Goal: Entertainment & Leisure: Consume media (video, audio)

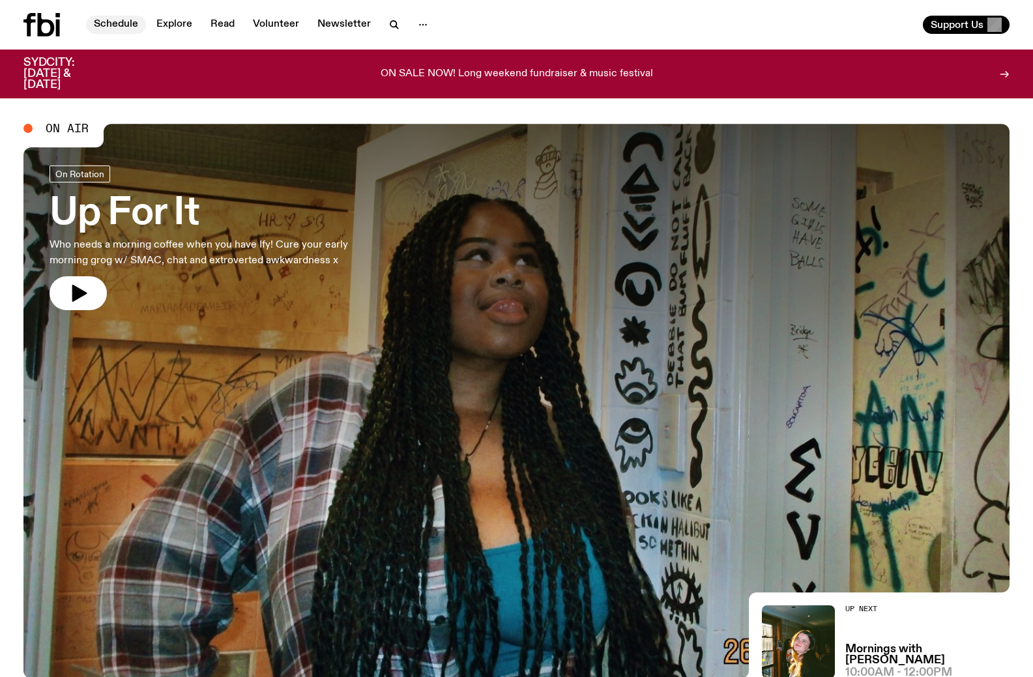
click at [126, 23] on link "Schedule" at bounding box center [116, 25] width 60 height 18
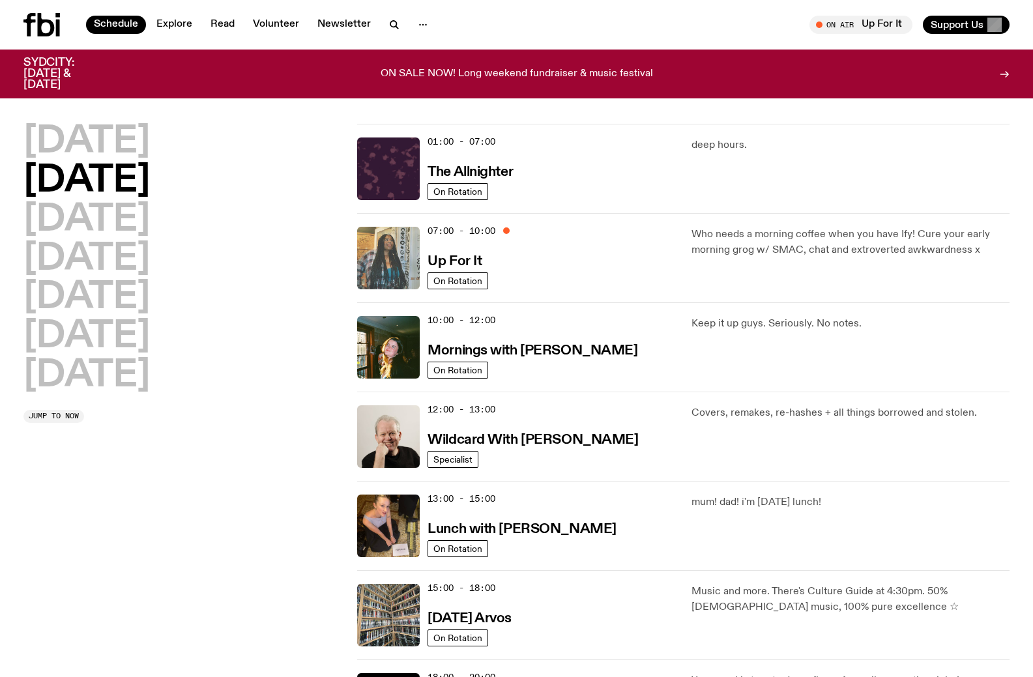
click at [398, 259] on img at bounding box center [388, 258] width 63 height 63
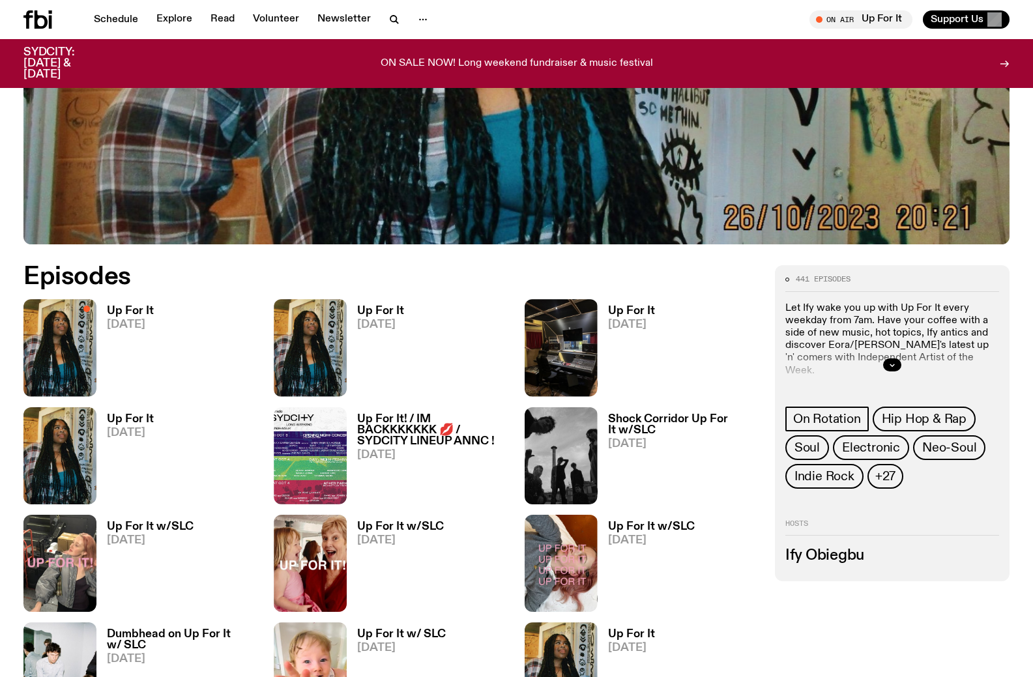
scroll to position [451, 0]
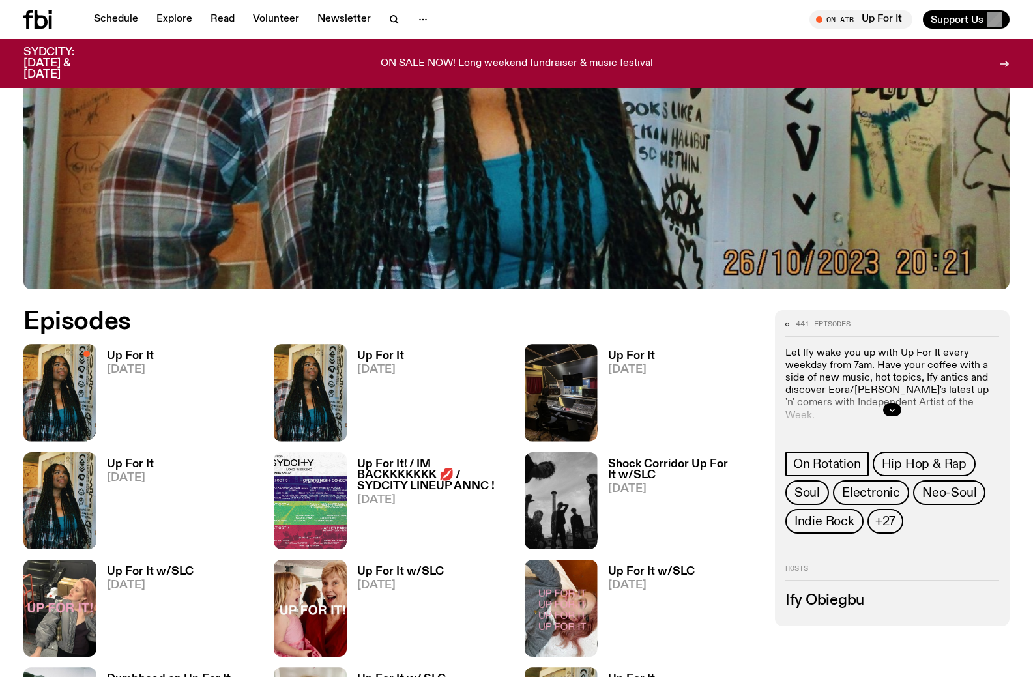
click at [30, 383] on img at bounding box center [59, 392] width 73 height 97
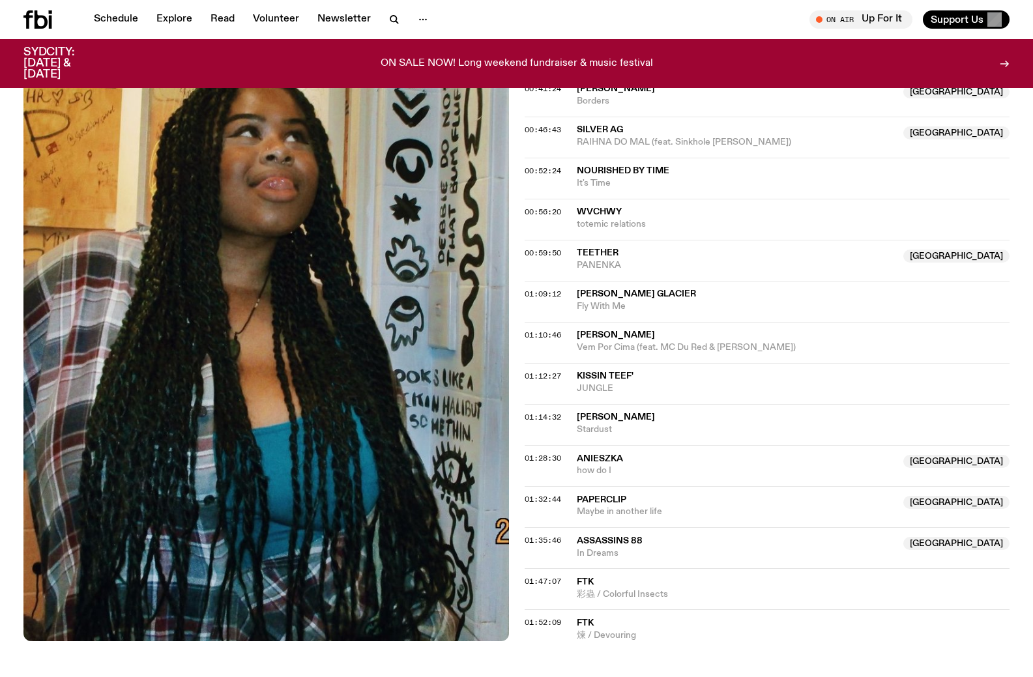
scroll to position [711, 0]
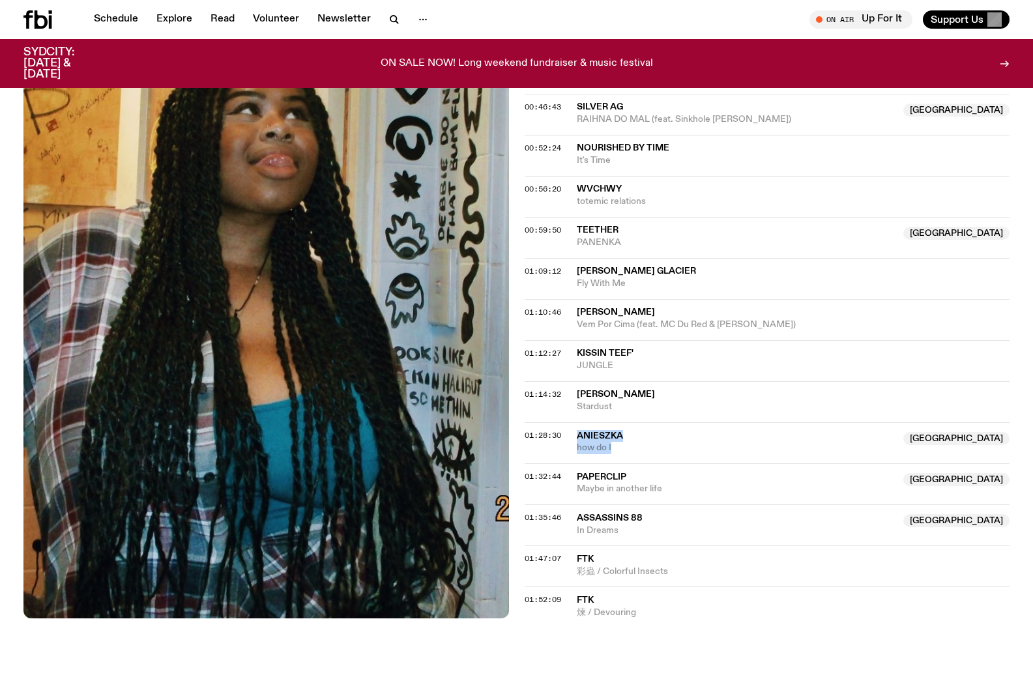
drag, startPoint x: 623, startPoint y: 449, endPoint x: 576, endPoint y: 437, distance: 47.9
click at [577, 437] on div "Anieszka [GEOGRAPHIC_DATA] how do I" at bounding box center [736, 442] width 319 height 25
copy div "Anieszka [GEOGRAPHIC_DATA] how do I"
